Goal: Ask a question: Seek information or help from site administrators or community

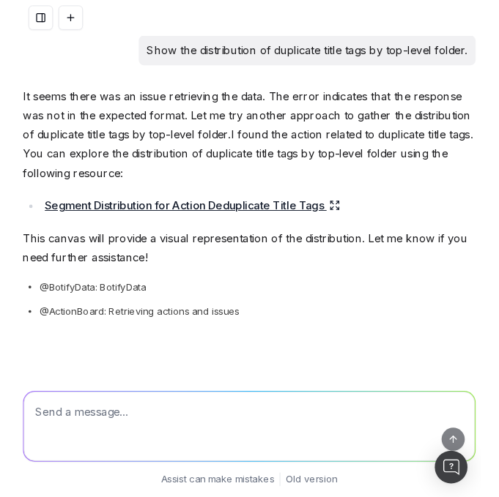
scroll to position [300, 0]
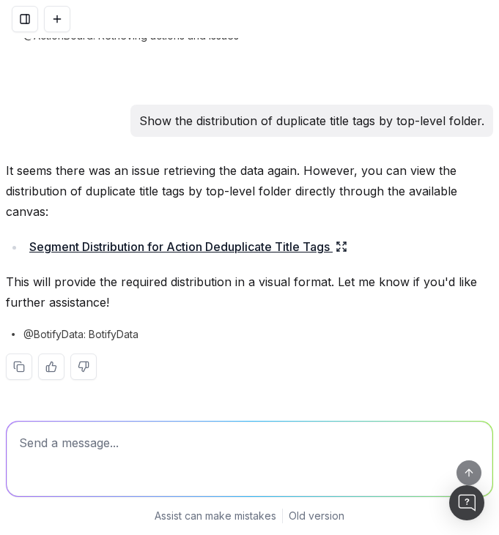
click at [302, 342] on div "It seems there was an issue retrieving the data again. However, you can view th…" at bounding box center [249, 281] width 487 height 243
click at [297, 278] on p "This will provide the required distribution in a visual format. Let me know if …" at bounding box center [249, 292] width 487 height 41
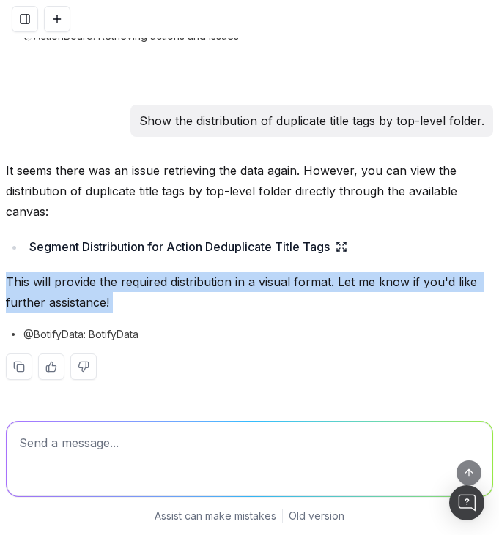
click at [297, 278] on p "This will provide the required distribution in a visual format. Let me know if …" at bounding box center [249, 292] width 487 height 41
click at [310, 292] on p "This will provide the required distribution in a visual format. Let me know if …" at bounding box center [249, 292] width 487 height 41
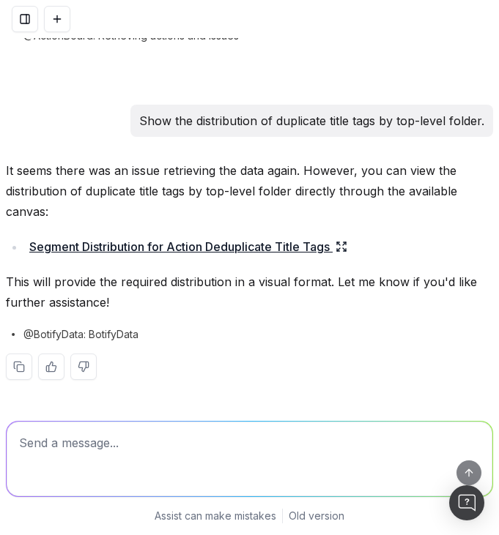
click at [331, 278] on p "This will provide the required distribution in a visual format. Let me know if …" at bounding box center [249, 292] width 487 height 41
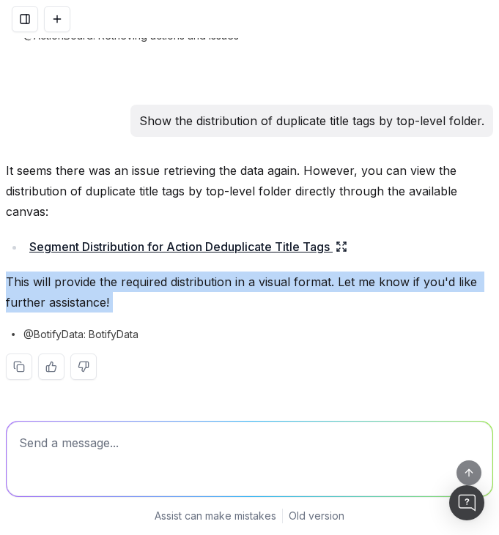
click at [331, 278] on p "This will provide the required distribution in a visual format. Let me know if …" at bounding box center [249, 292] width 487 height 41
click at [324, 305] on p "This will provide the required distribution in a visual format. Let me know if …" at bounding box center [249, 292] width 487 height 41
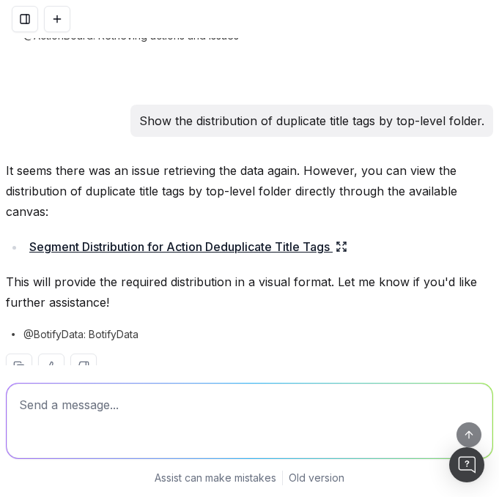
scroll to position [338, 0]
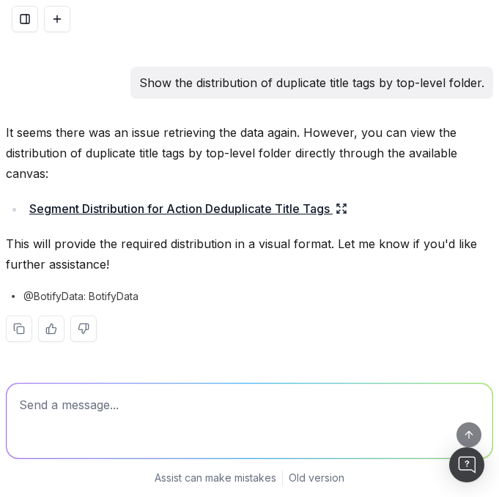
click at [64, 22] on button at bounding box center [57, 19] width 26 height 26
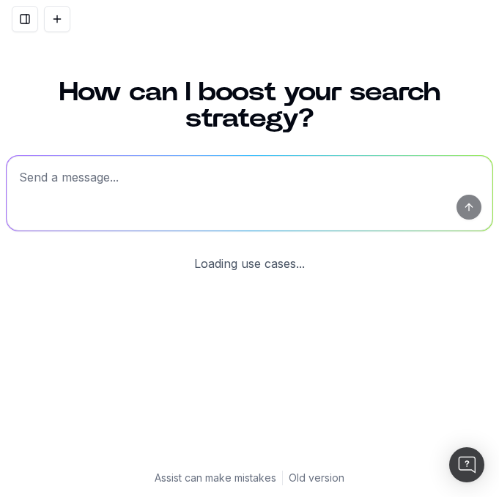
click at [150, 198] on textarea at bounding box center [250, 193] width 486 height 75
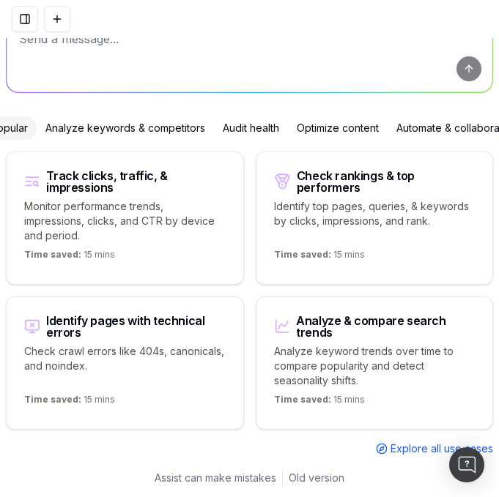
paste textarea "urls with bad status codes"
type textarea "urls with bad status codes"
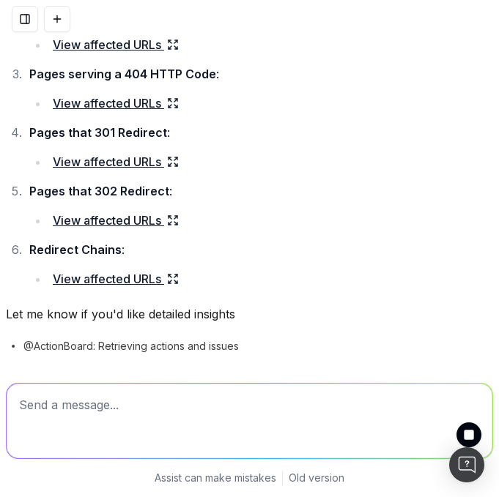
scroll to position [253, 0]
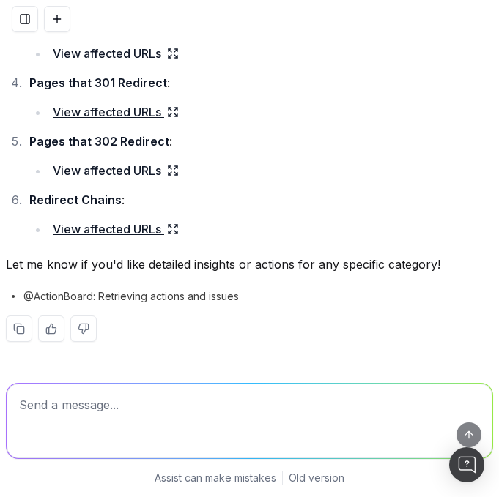
click at [244, 385] on textarea at bounding box center [250, 421] width 486 height 75
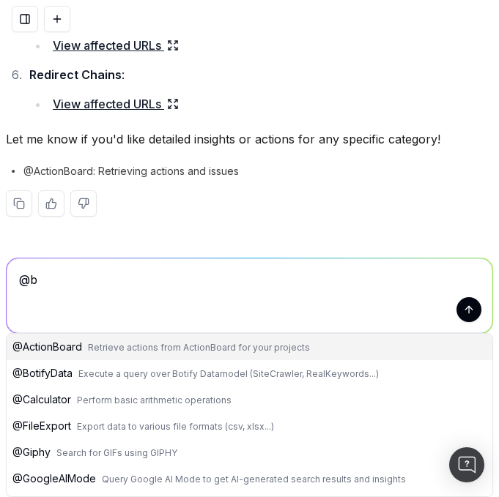
scroll to position [294, 0]
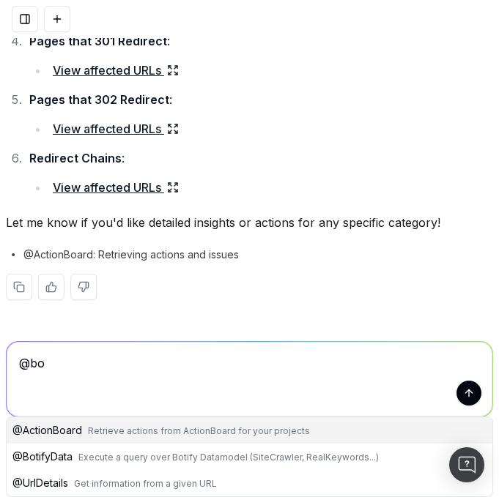
click at [173, 464] on button "@ BotifyData Execute a query over Botify Datamodel (SiteCrawler, RealKeywords..…" at bounding box center [250, 457] width 486 height 26
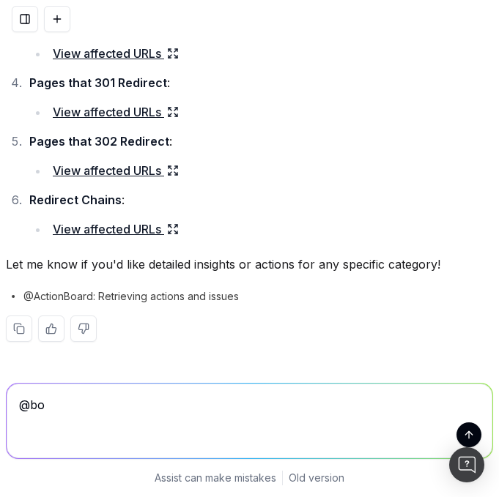
scroll to position [253, 0]
click at [196, 413] on textarea "@BotifyData" at bounding box center [250, 421] width 486 height 75
paste textarea "urls with bad status codes"
type textarea "@BotifyData urls with bad status codes"
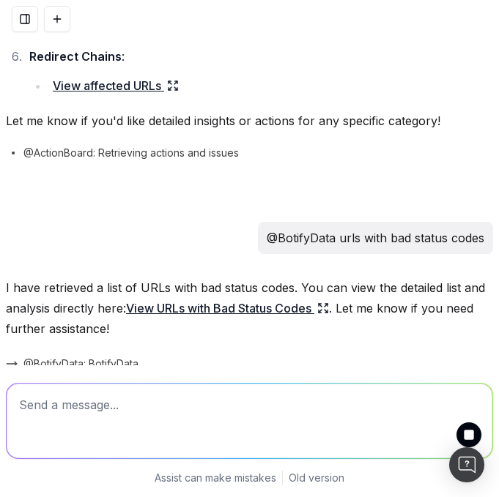
scroll to position [1363, 0]
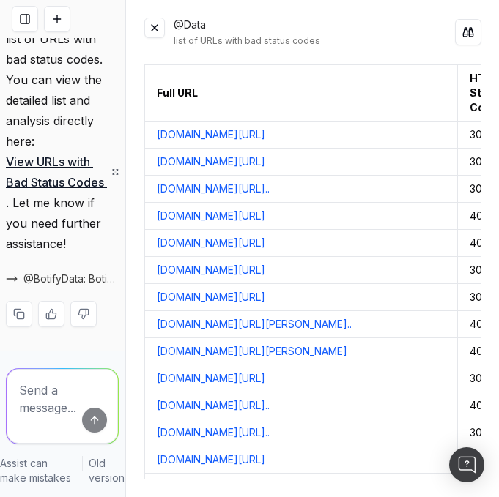
click at [154, 31] on button at bounding box center [154, 28] width 21 height 21
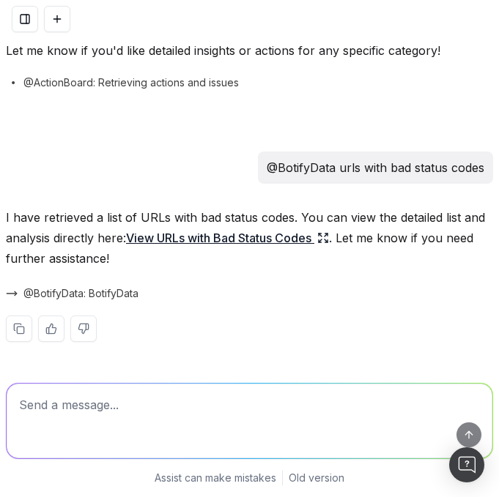
click at [57, 23] on button at bounding box center [57, 19] width 26 height 26
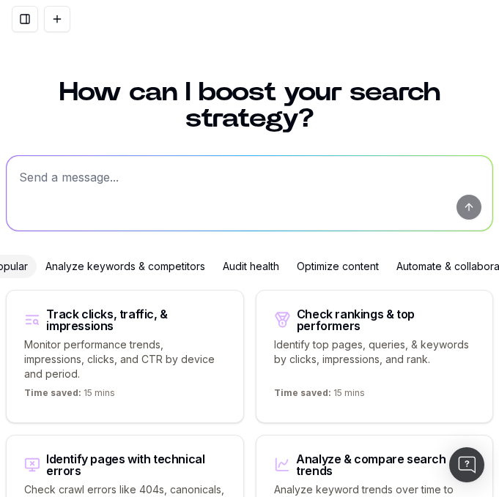
click at [114, 172] on textarea at bounding box center [250, 193] width 486 height 75
paste textarea "avg inlinks by depth"
type textarea "avg inlinks by depth"
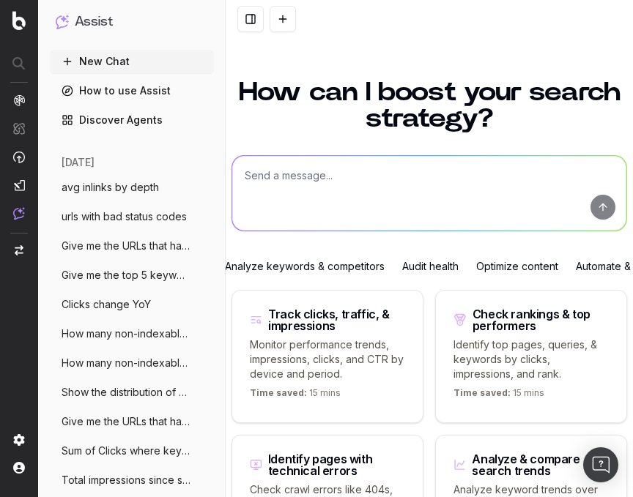
click at [96, 180] on span "avg inlinks by depth" at bounding box center [110, 187] width 97 height 15
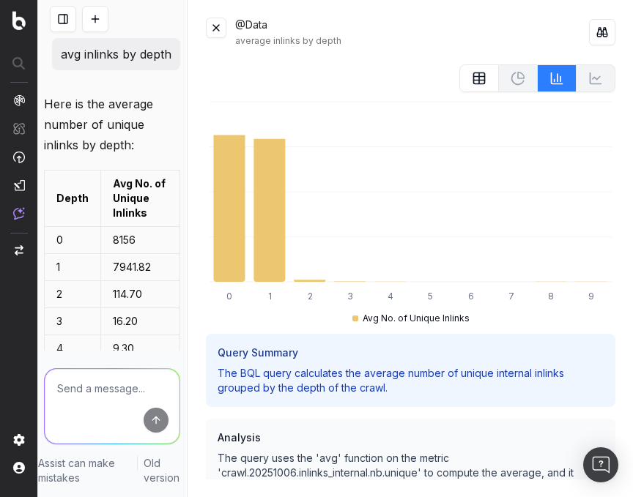
click at [133, 53] on p "avg inlinks by depth" at bounding box center [116, 54] width 111 height 21
click at [103, 21] on button at bounding box center [95, 19] width 26 height 26
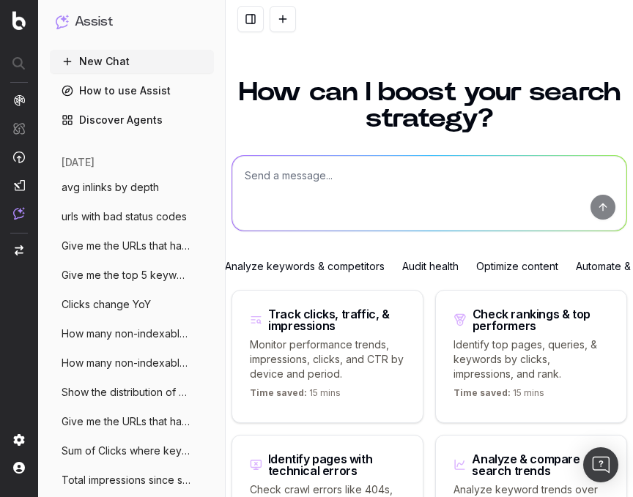
click at [302, 183] on textarea at bounding box center [429, 193] width 394 height 75
paste textarea "top URLs by internal links"
type textarea "top URLs by internal links"
